Goal: Transaction & Acquisition: Purchase product/service

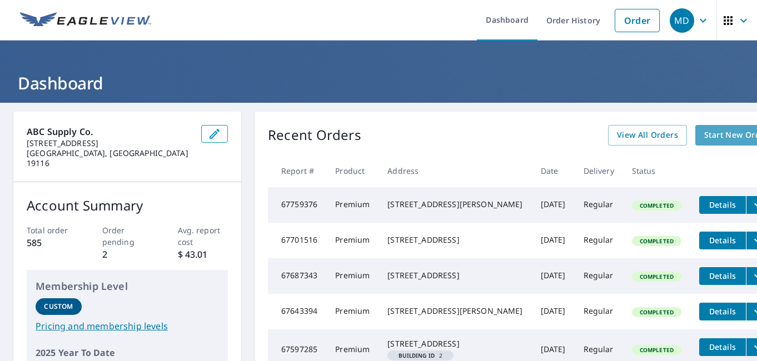
click at [704, 133] on span "Start New Order" at bounding box center [736, 135] width 64 height 14
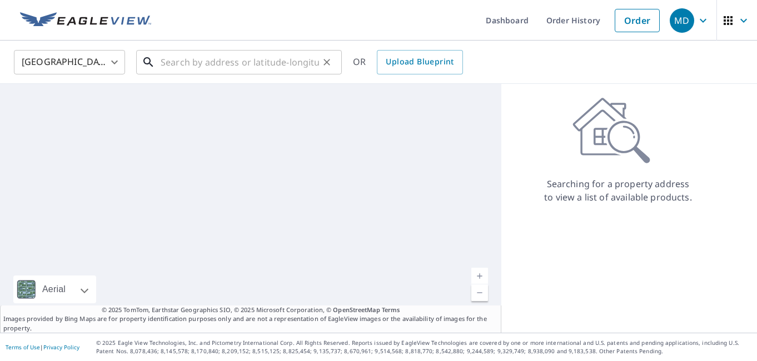
click at [205, 64] on input "text" at bounding box center [240, 62] width 158 height 31
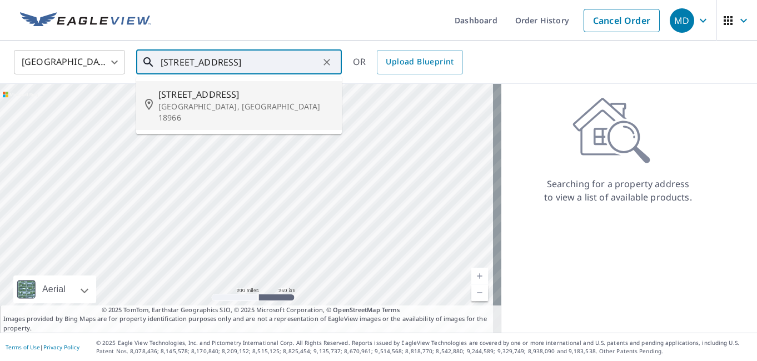
click at [202, 93] on span "[STREET_ADDRESS]" at bounding box center [245, 94] width 175 height 13
type input "[STREET_ADDRESS]"
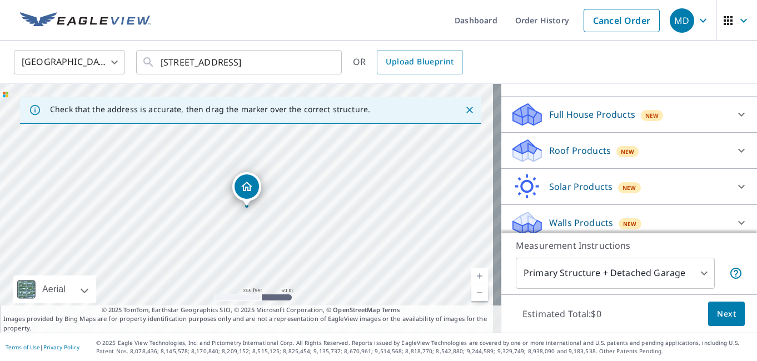
scroll to position [111, 0]
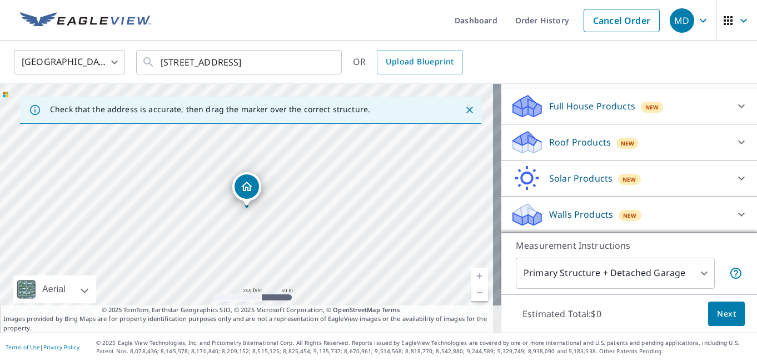
click at [735, 106] on icon at bounding box center [741, 106] width 13 height 13
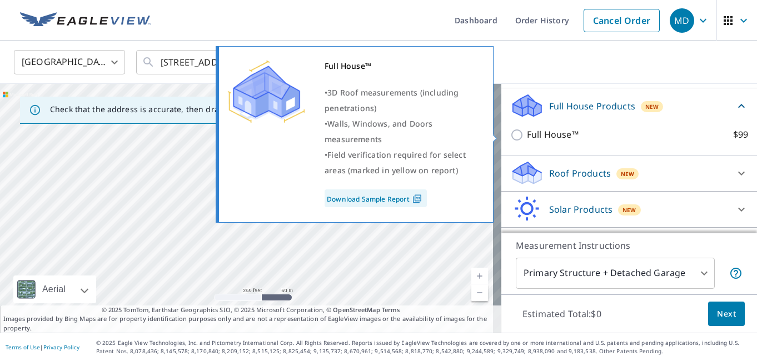
click at [513, 137] on input "Full House™ $99" at bounding box center [518, 134] width 17 height 13
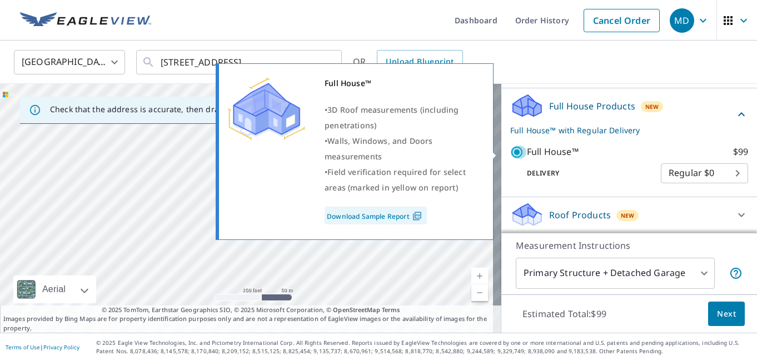
click at [510, 152] on input "Full House™ $99" at bounding box center [518, 152] width 17 height 13
checkbox input "false"
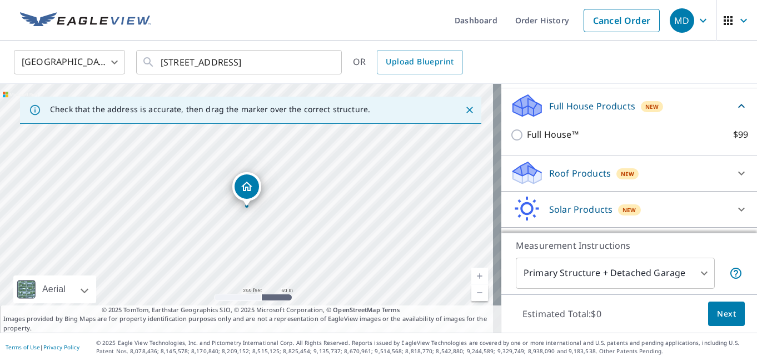
click at [546, 181] on div "Roof Products New" at bounding box center [619, 173] width 218 height 26
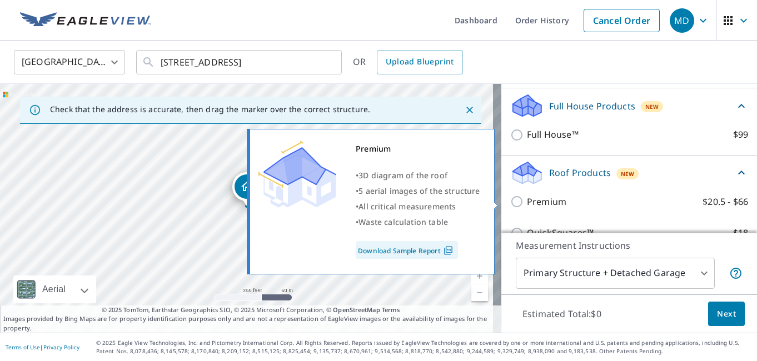
click at [511, 200] on input "Premium $20.5 - $66" at bounding box center [518, 201] width 17 height 13
checkbox input "true"
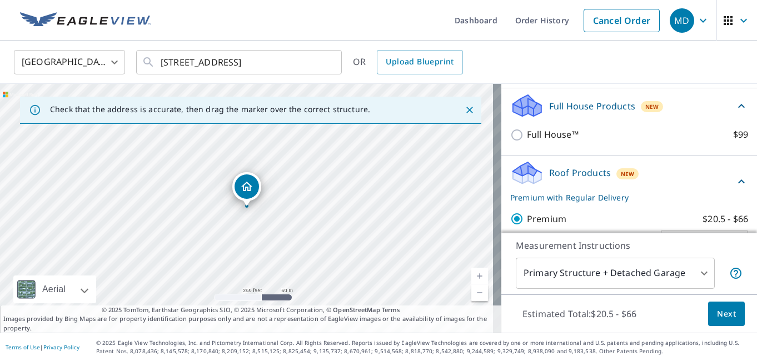
click at [712, 305] on button "Next" at bounding box center [726, 314] width 37 height 25
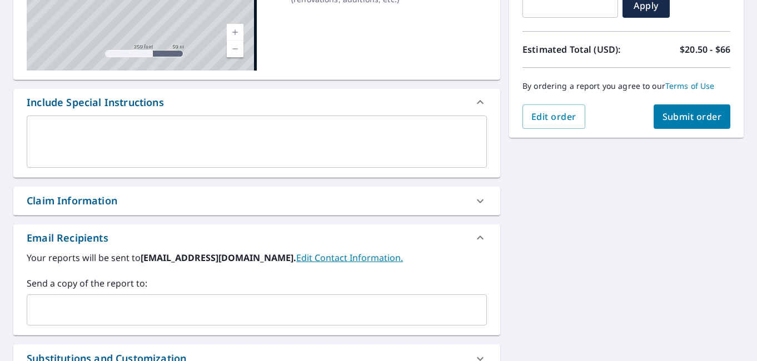
scroll to position [334, 0]
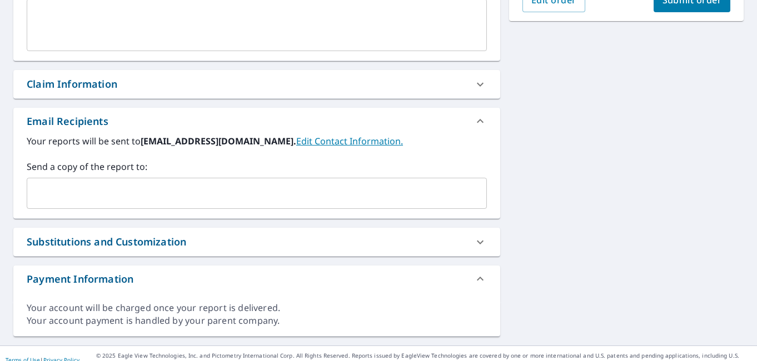
click at [141, 191] on input "text" at bounding box center [249, 193] width 434 height 21
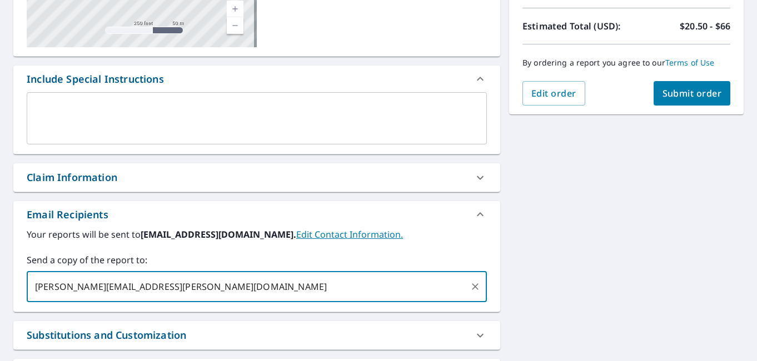
scroll to position [124, 0]
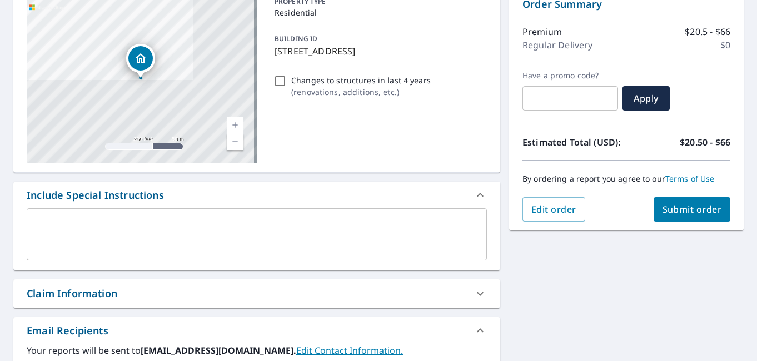
type input "[PERSON_NAME][EMAIL_ADDRESS][PERSON_NAME][DOMAIN_NAME]"
click at [663, 205] on span "Submit order" at bounding box center [692, 209] width 59 height 12
checkbox input "true"
